Goal: Task Accomplishment & Management: Complete application form

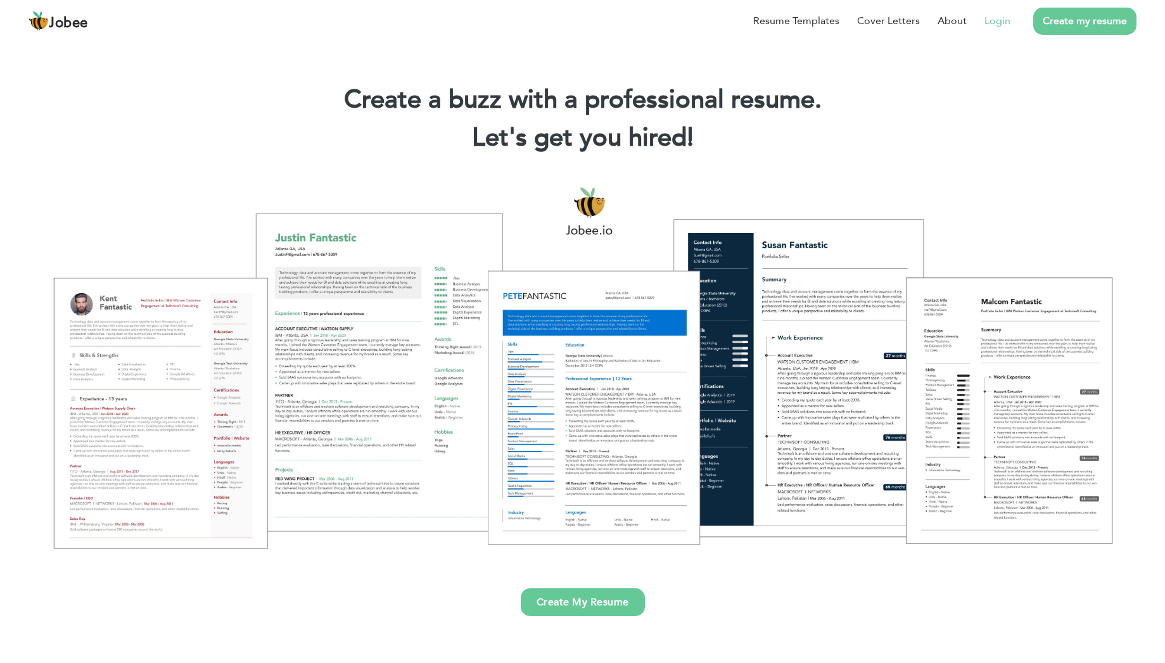
click at [995, 22] on link "Login" at bounding box center [997, 20] width 26 height 15
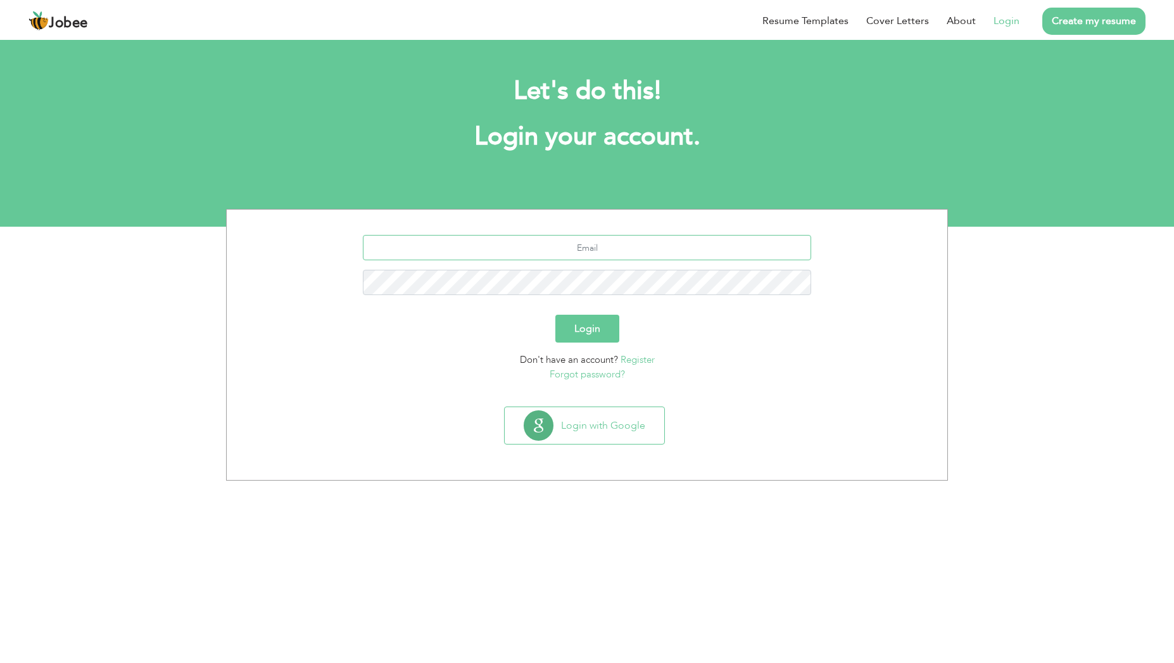
click at [593, 247] on input "text" at bounding box center [587, 247] width 449 height 25
type input "umairtahiri9212@gmail.com"
click at [594, 331] on button "Login" at bounding box center [587, 329] width 64 height 28
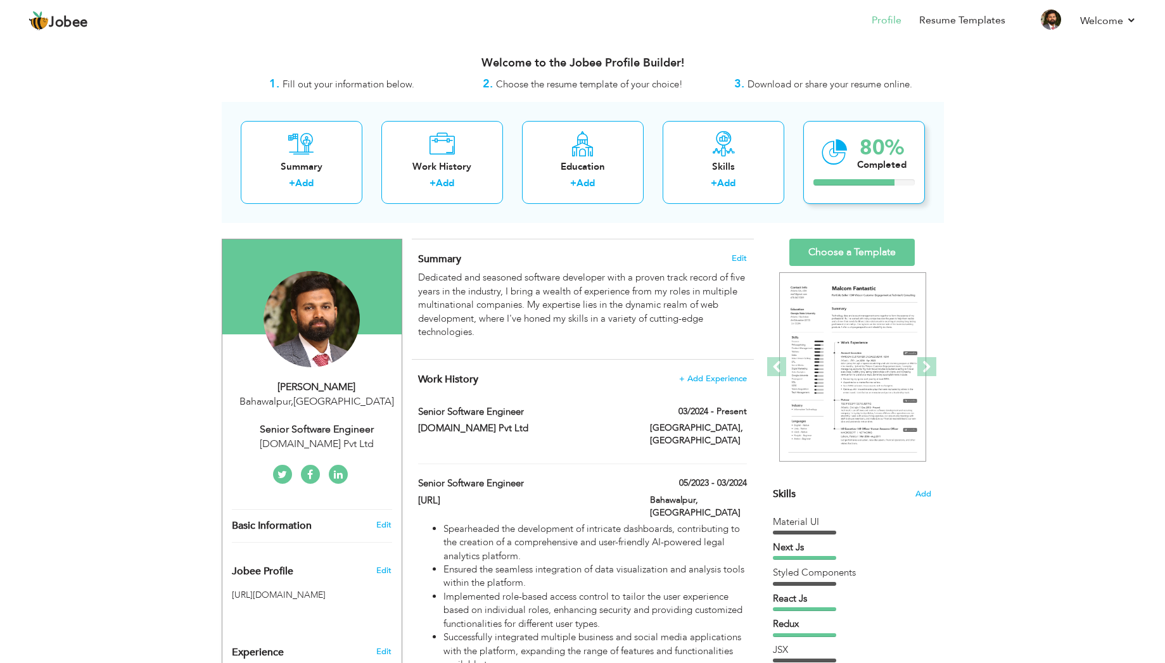
click at [847, 145] on div "80% Completed" at bounding box center [864, 162] width 122 height 83
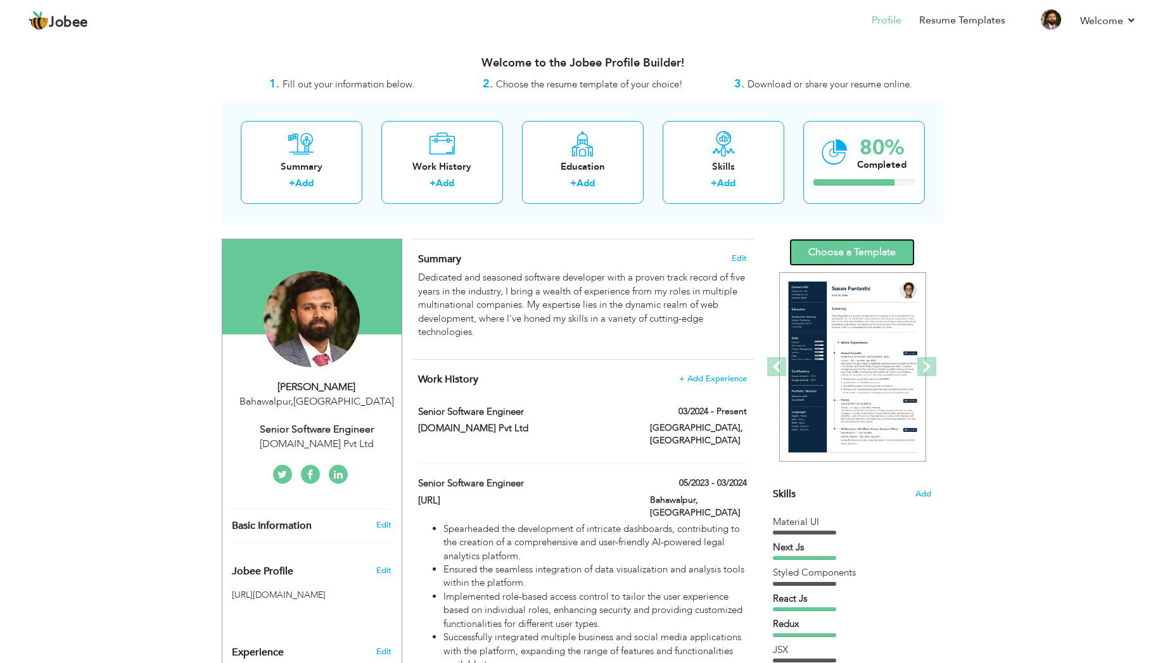
click at [877, 251] on link "Choose a Template" at bounding box center [851, 252] width 125 height 27
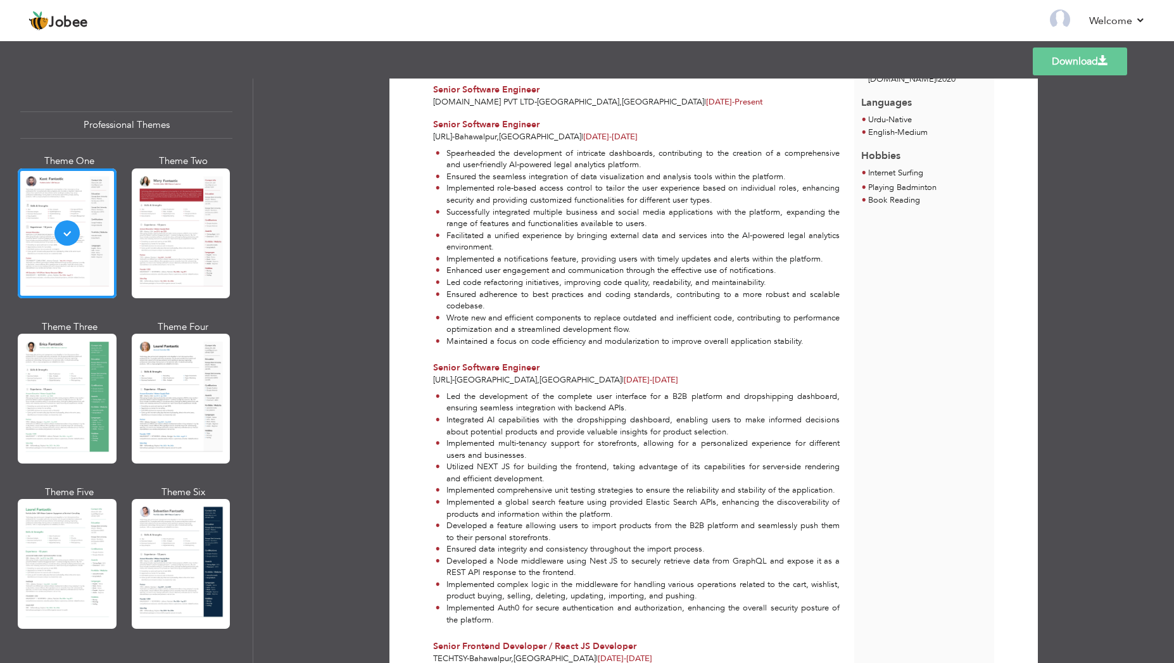
scroll to position [187, 0]
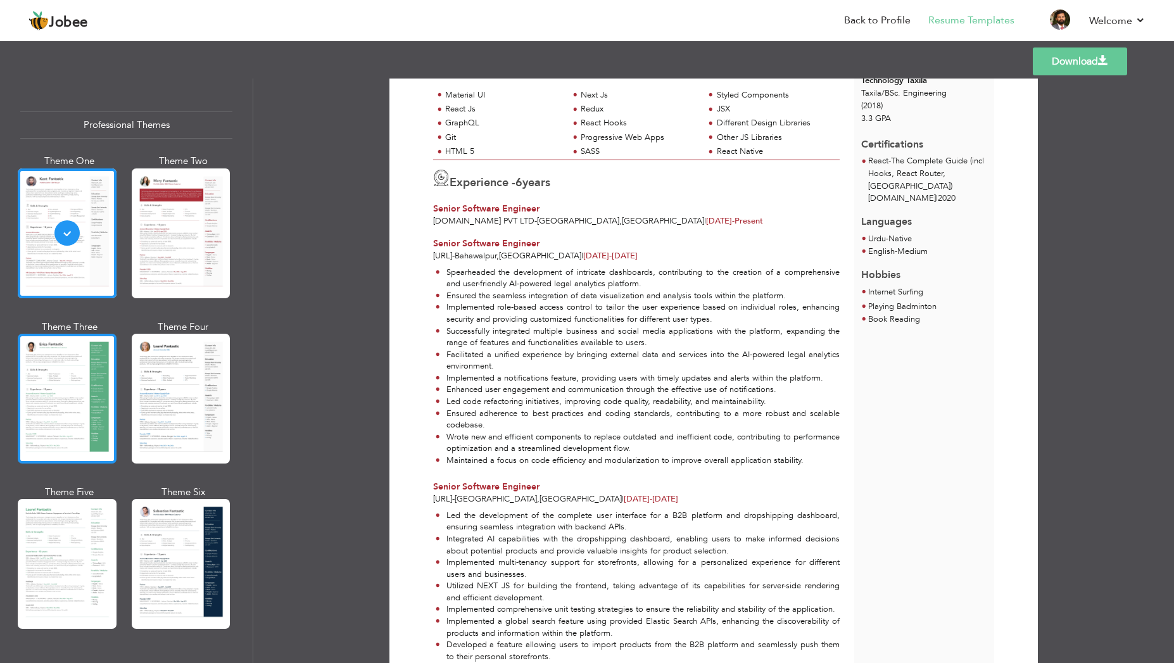
click at [106, 372] on div at bounding box center [67, 399] width 99 height 130
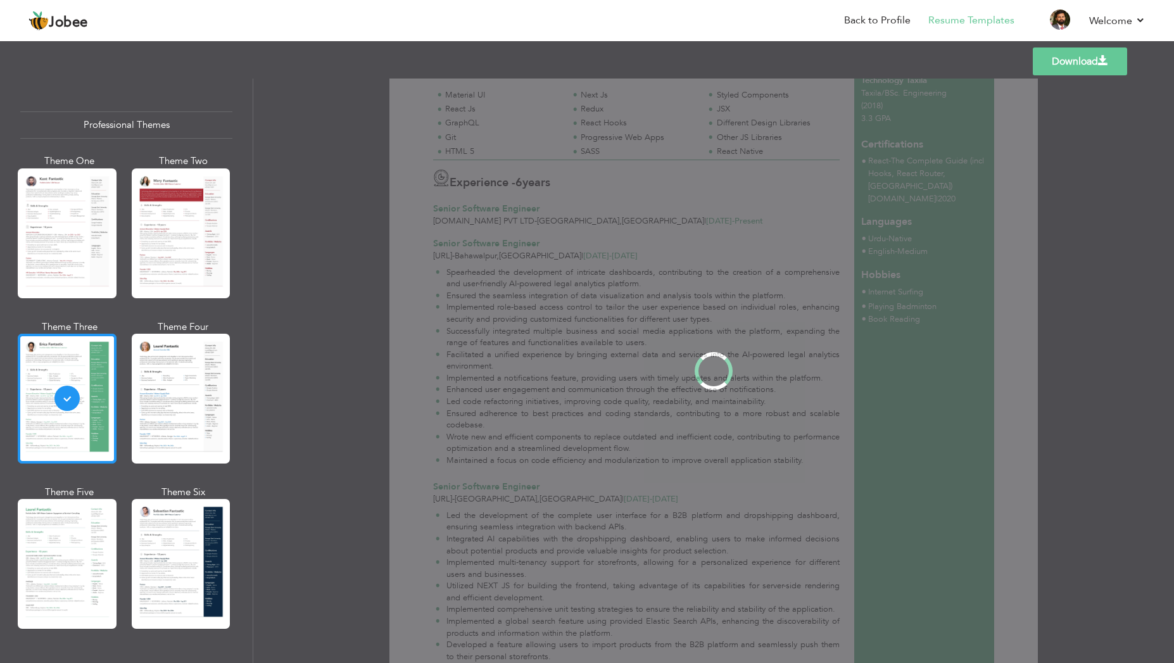
scroll to position [0, 0]
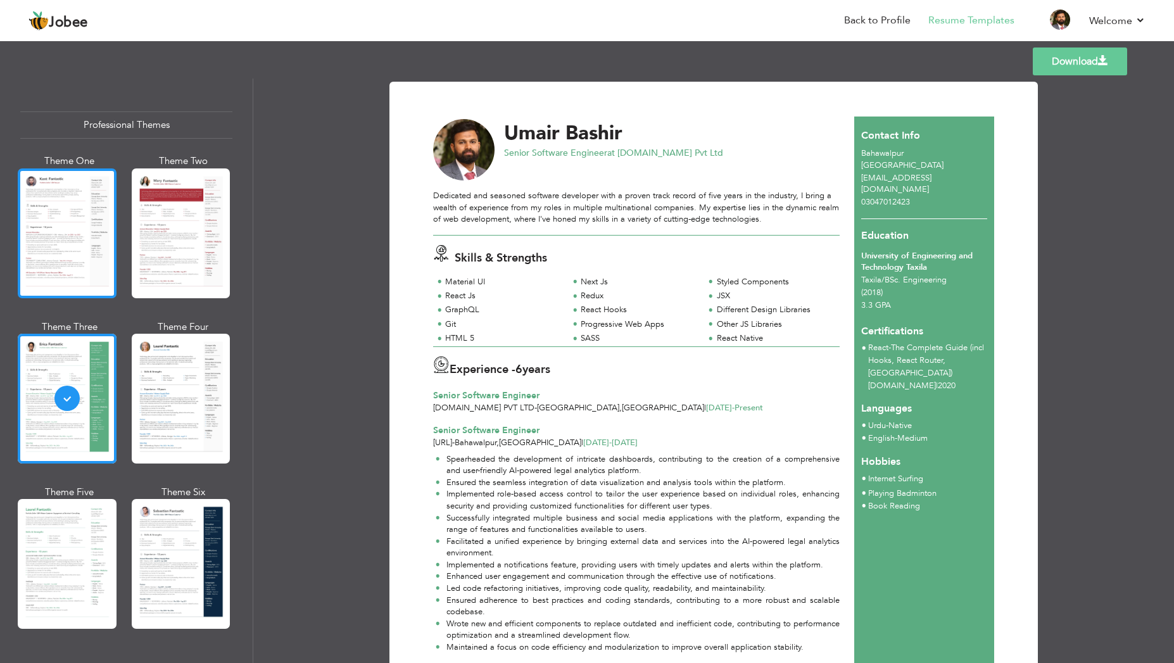
click at [92, 223] on div at bounding box center [67, 233] width 99 height 130
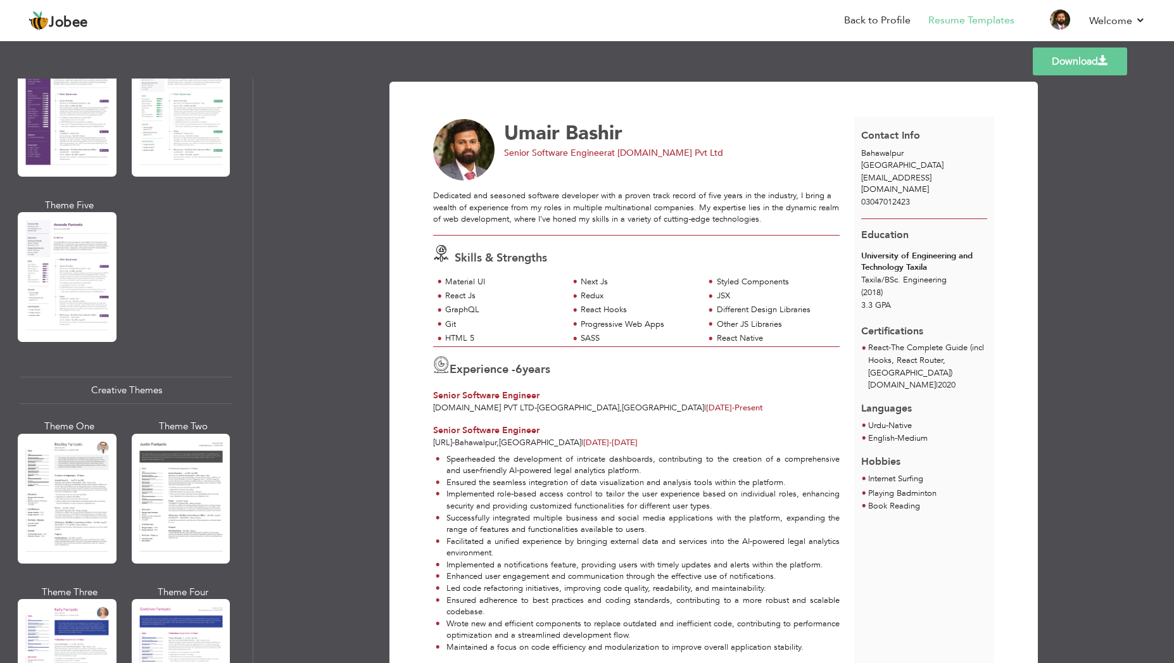
click at [1101, 62] on span at bounding box center [1103, 61] width 10 height 10
